Goal: Task Accomplishment & Management: Manage account settings

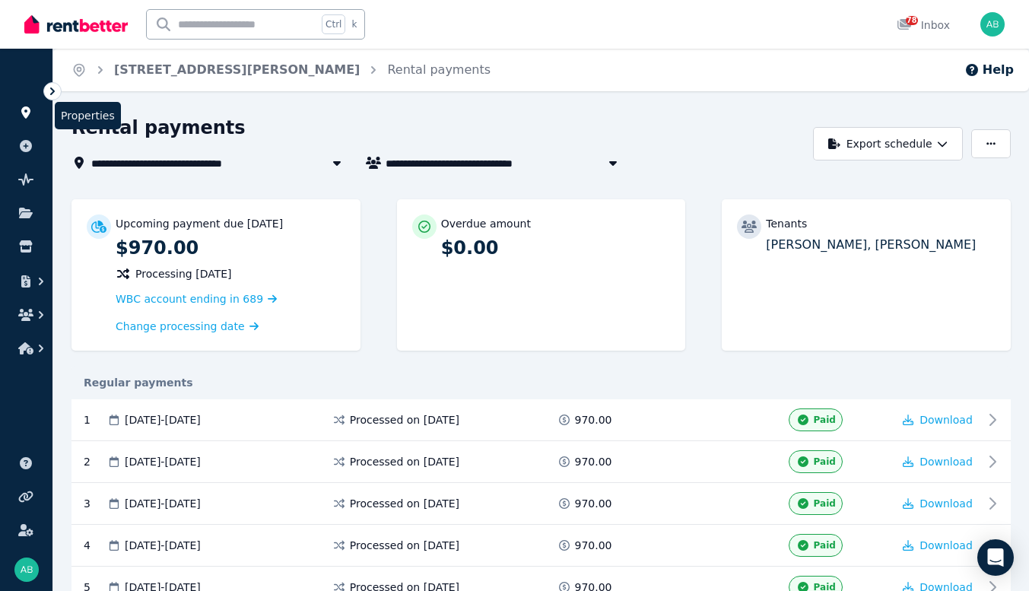
click at [29, 119] on icon at bounding box center [25, 113] width 15 height 12
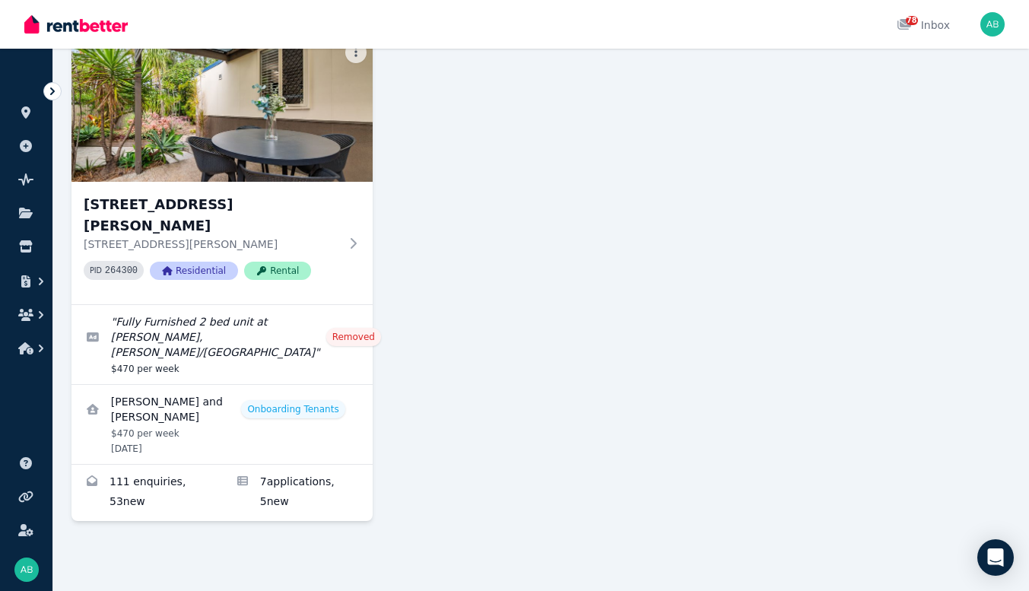
scroll to position [2663, 0]
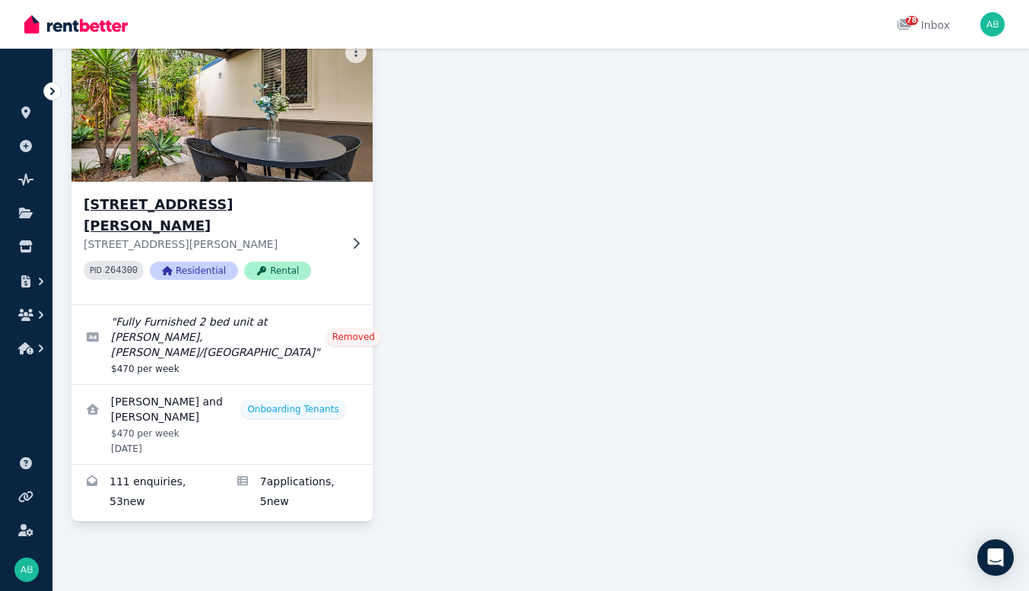
click at [153, 194] on h3 "[STREET_ADDRESS][PERSON_NAME]" at bounding box center [212, 215] width 256 height 43
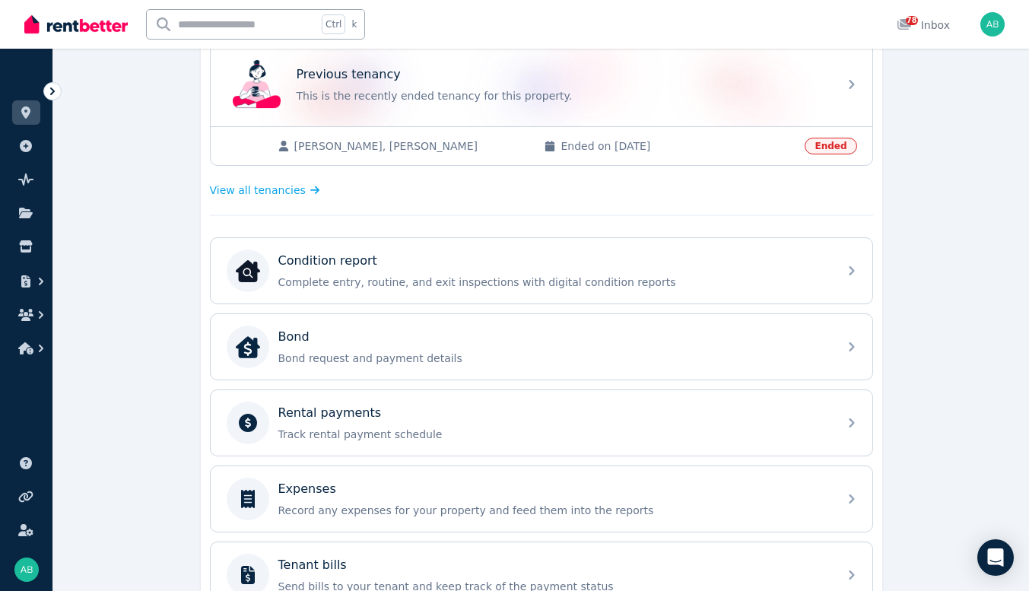
scroll to position [609, 0]
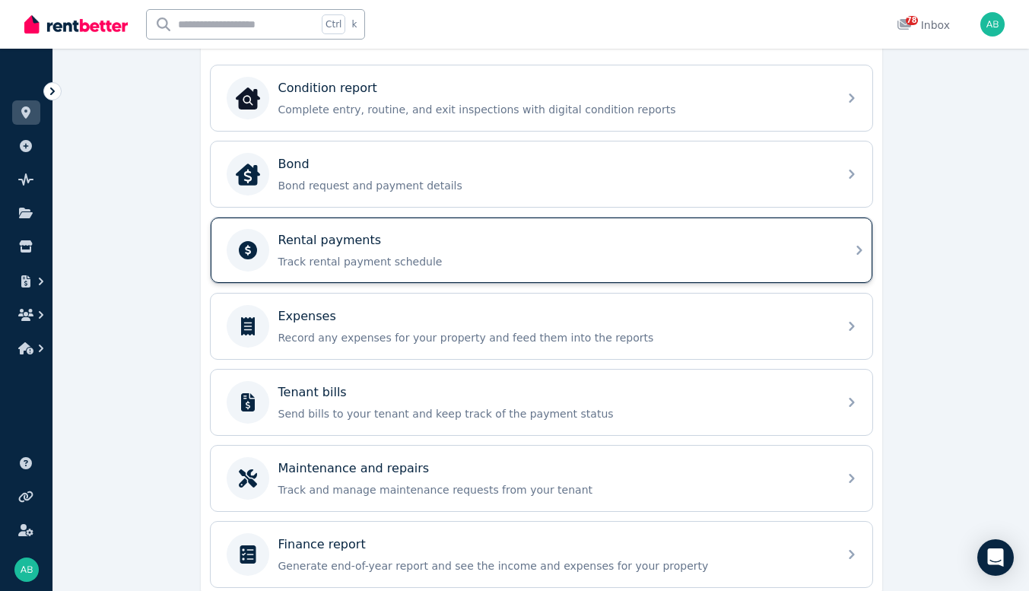
click at [328, 250] on div "Rental payments" at bounding box center [553, 240] width 551 height 18
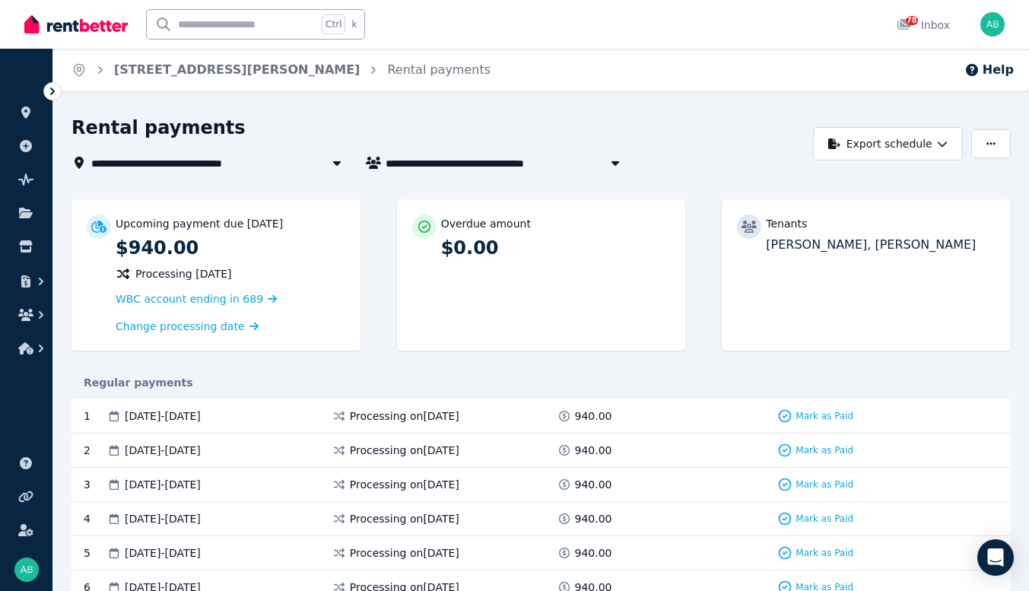
click at [623, 169] on icon "button" at bounding box center [615, 163] width 15 height 12
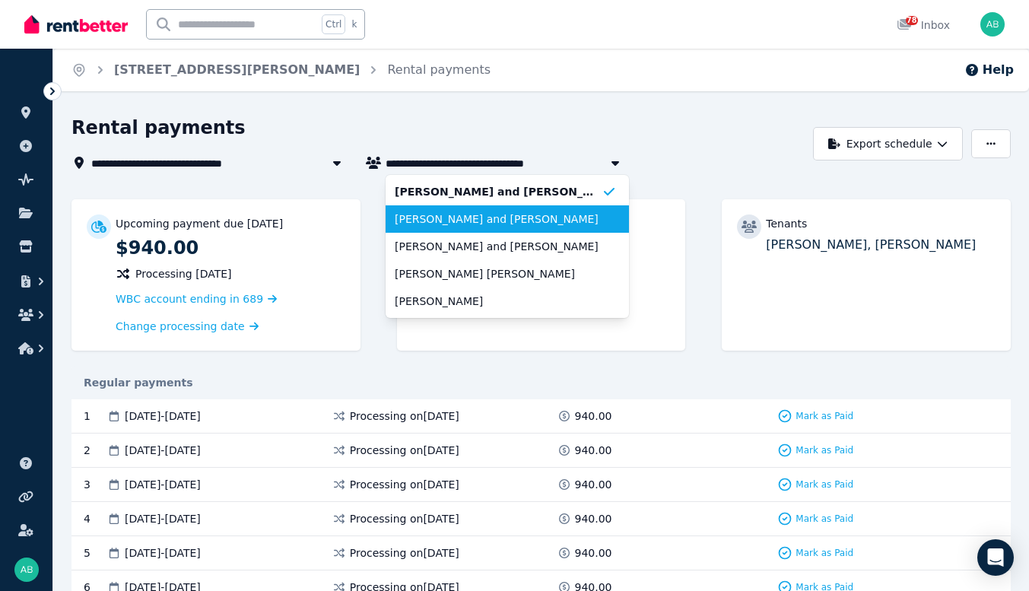
click at [551, 227] on span "[PERSON_NAME] and [PERSON_NAME]" at bounding box center [498, 219] width 207 height 15
type input "**********"
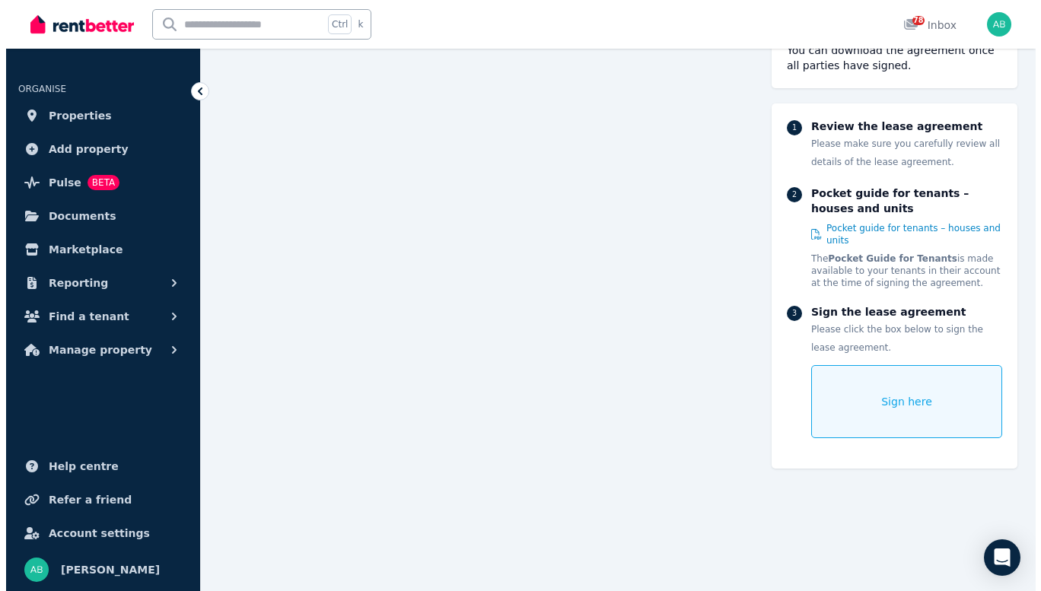
scroll to position [8761, 0]
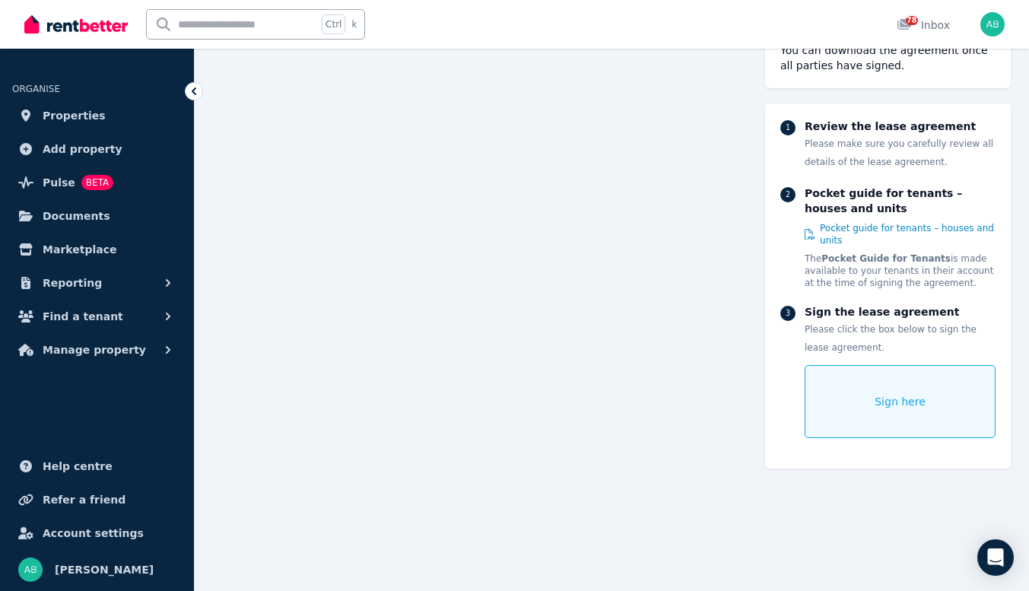
click at [895, 438] on div "Sign here" at bounding box center [900, 401] width 191 height 73
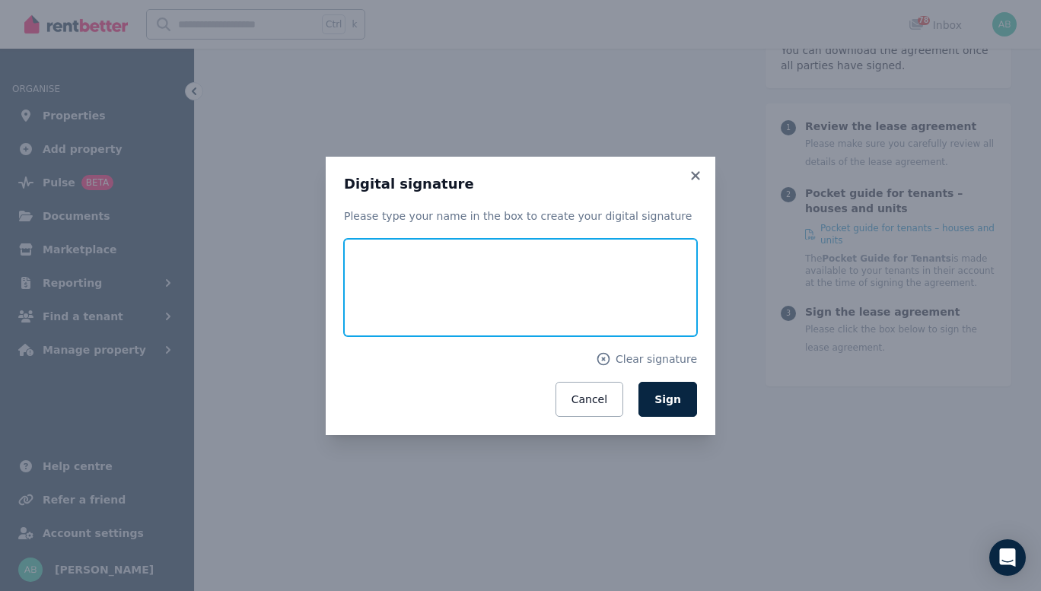
click at [490, 297] on input "text" at bounding box center [520, 287] width 353 height 97
type input "*******"
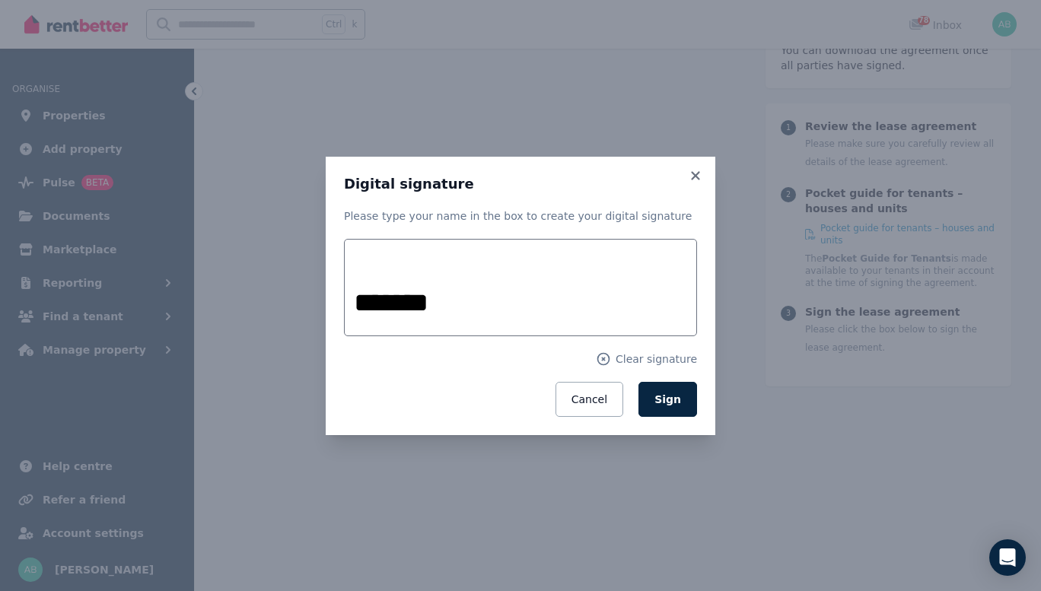
drag, startPoint x: 705, startPoint y: 437, endPoint x: 638, endPoint y: 415, distance: 70.5
click at [697, 417] on button "Sign" at bounding box center [667, 399] width 59 height 35
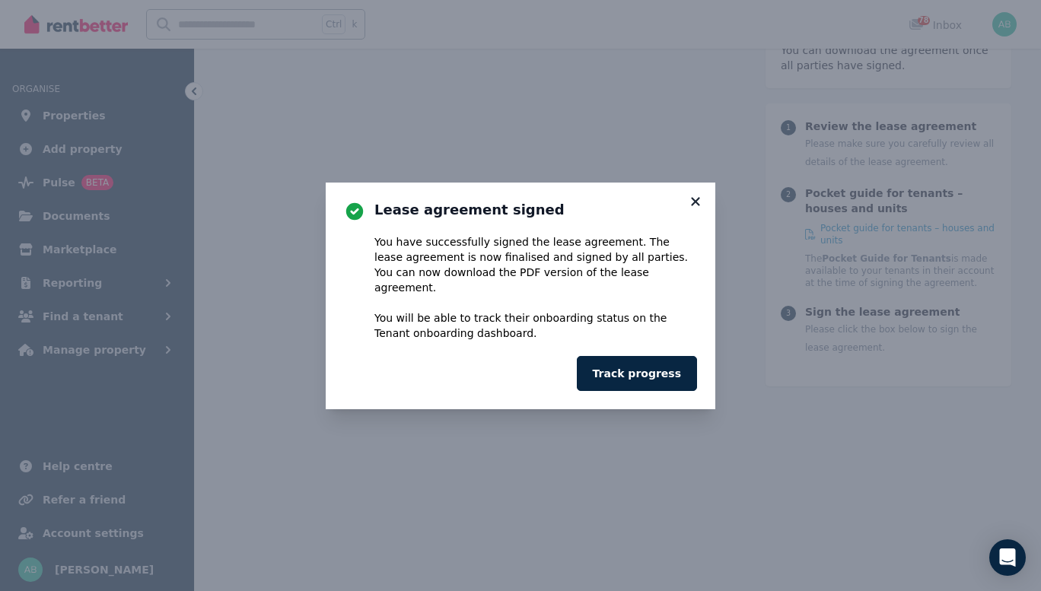
click at [703, 195] on icon at bounding box center [695, 202] width 15 height 14
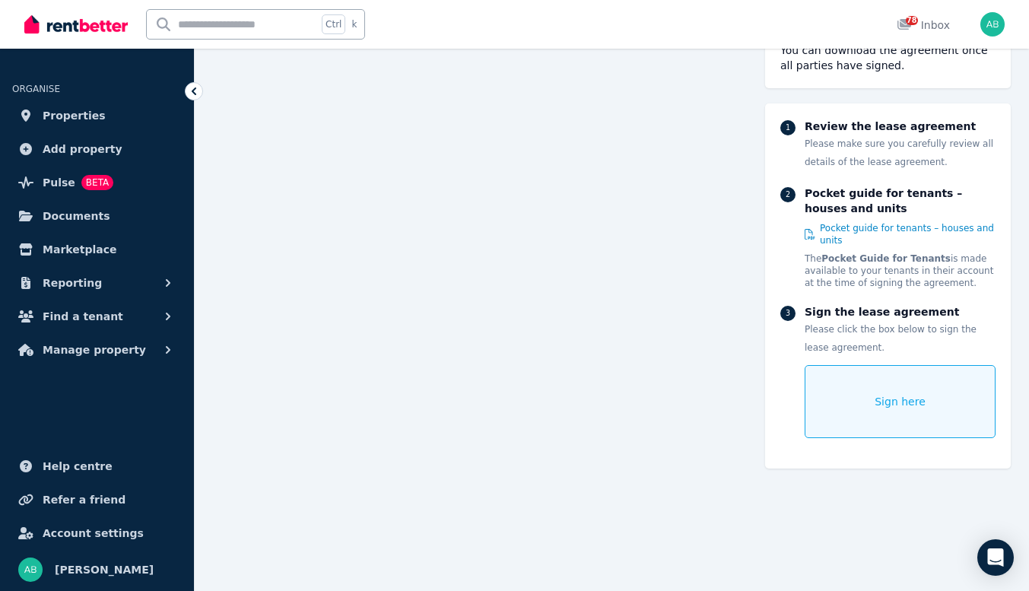
scroll to position [8152, 0]
click at [89, 125] on span "Properties" at bounding box center [74, 116] width 63 height 18
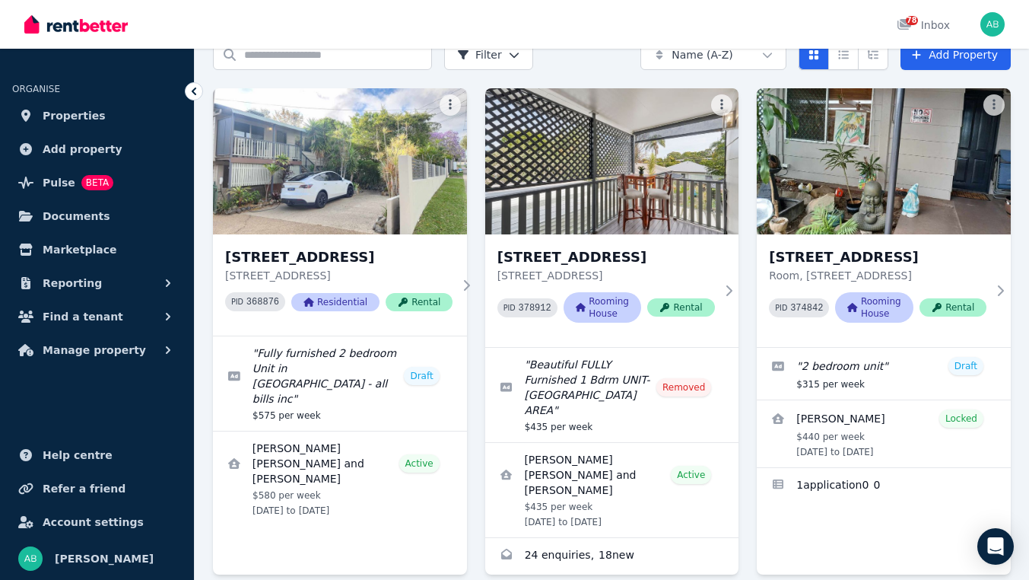
scroll to position [228, 0]
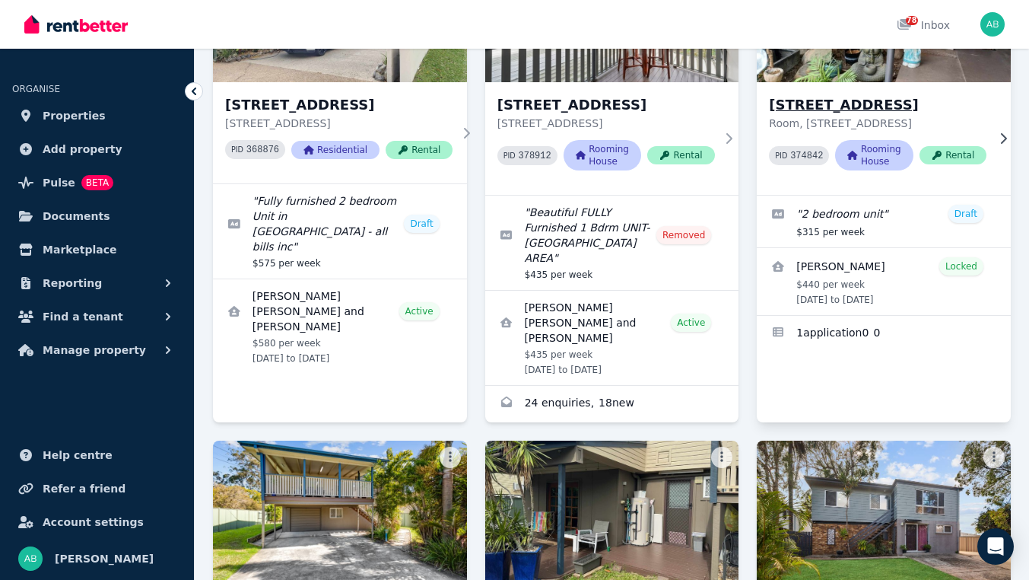
click at [908, 116] on h3 "[STREET_ADDRESS]" at bounding box center [878, 104] width 218 height 21
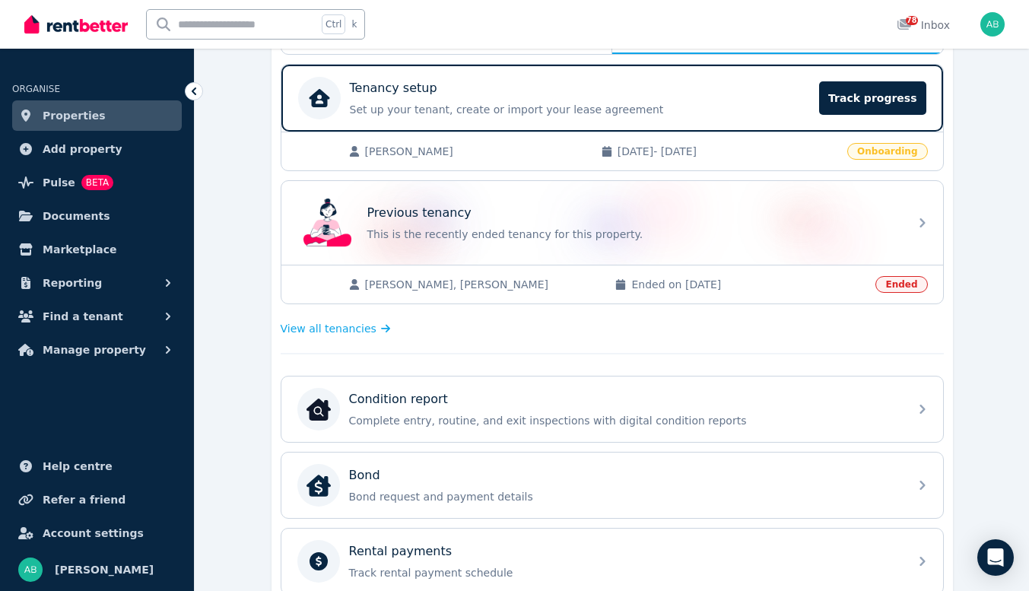
scroll to position [304, 0]
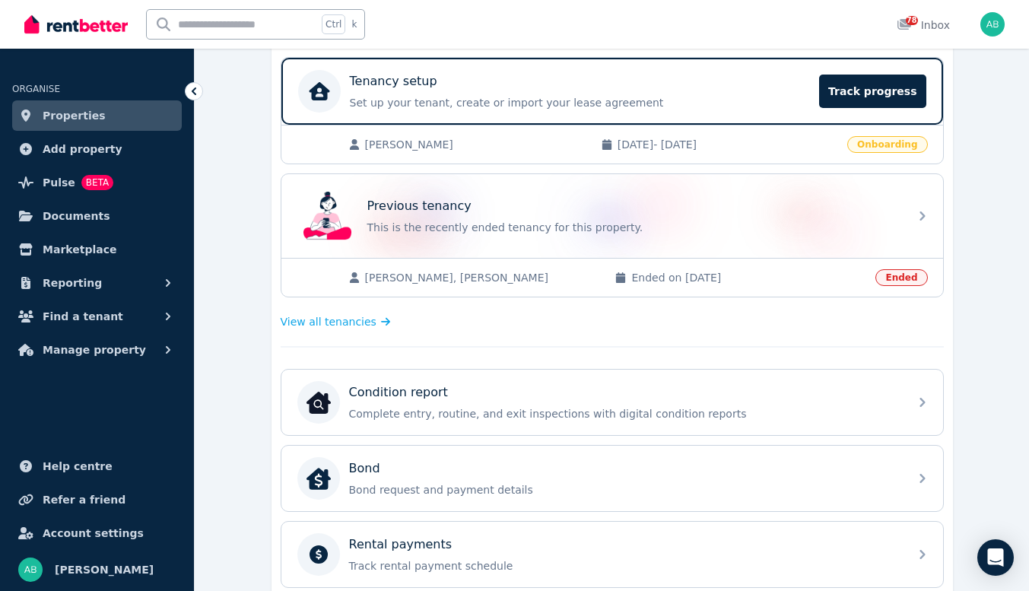
click at [916, 153] on span "Onboarding" at bounding box center [888, 144] width 80 height 17
click at [811, 110] on p "Set up your tenant, create or import your lease agreement" at bounding box center [580, 102] width 461 height 15
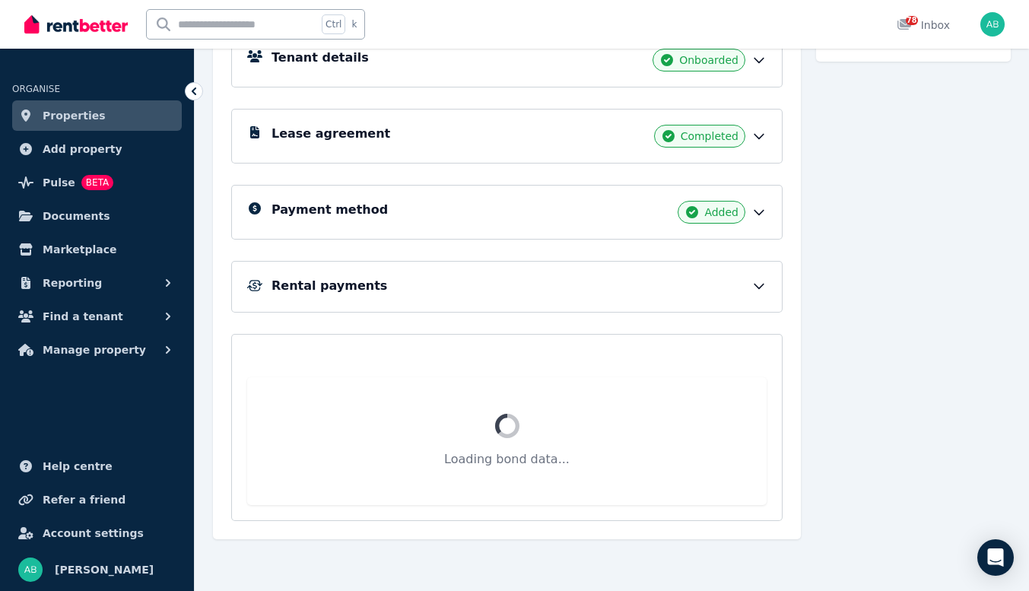
scroll to position [286, 0]
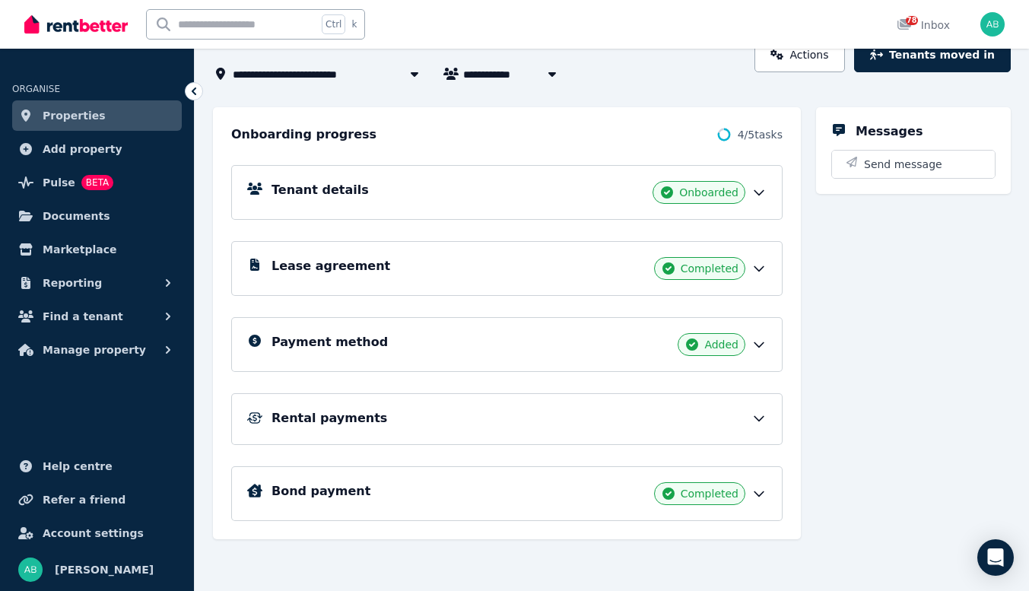
click at [752, 411] on icon at bounding box center [759, 418] width 15 height 15
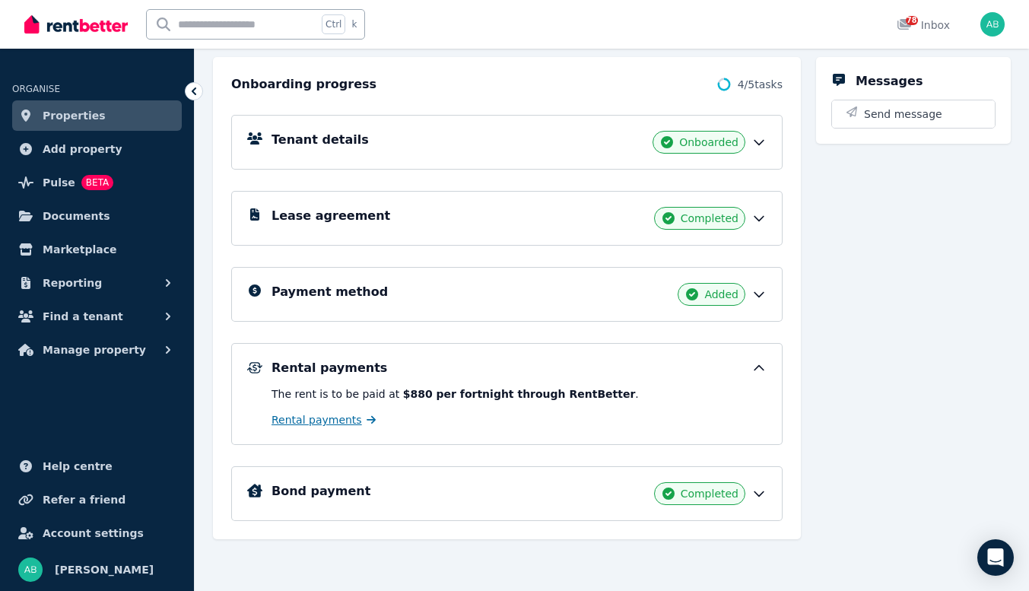
click at [362, 412] on span "Rental payments" at bounding box center [317, 419] width 91 height 15
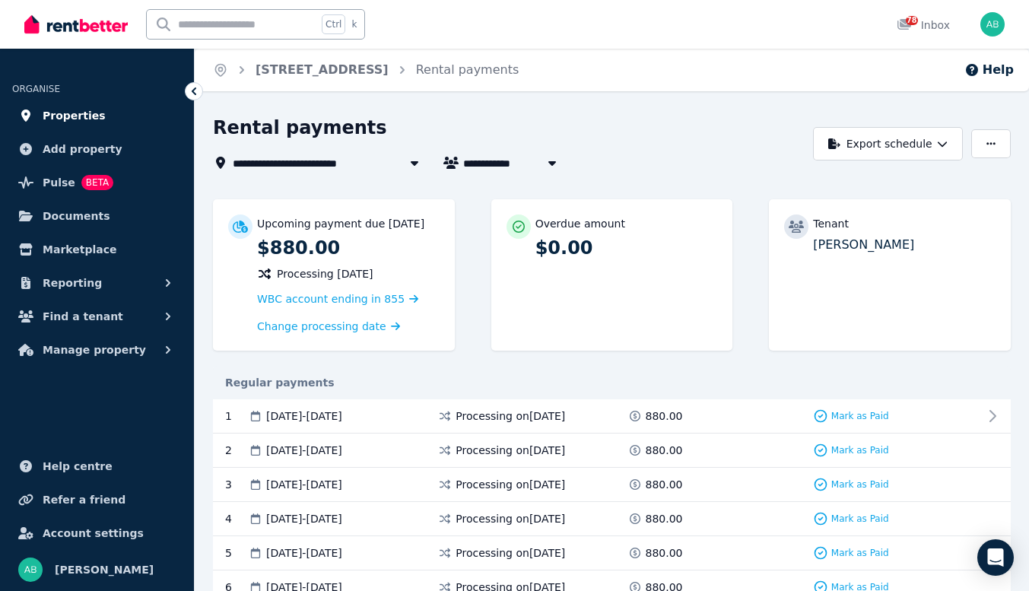
click at [74, 125] on span "Properties" at bounding box center [74, 116] width 63 height 18
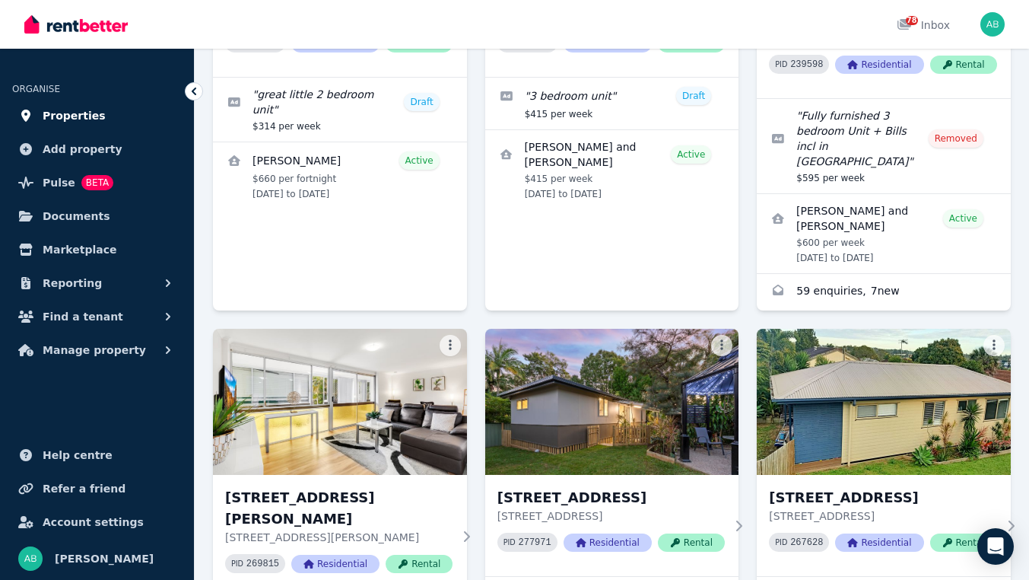
scroll to position [1065, 0]
